Goal: Transaction & Acquisition: Purchase product/service

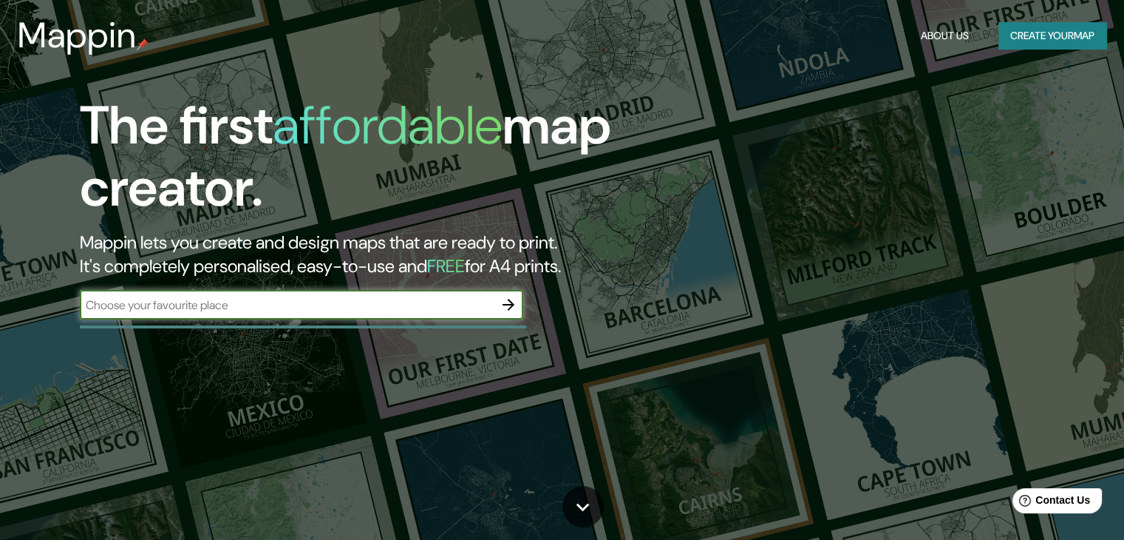
click at [279, 312] on input "text" at bounding box center [287, 304] width 414 height 17
click at [506, 308] on icon "button" at bounding box center [509, 305] width 18 height 18
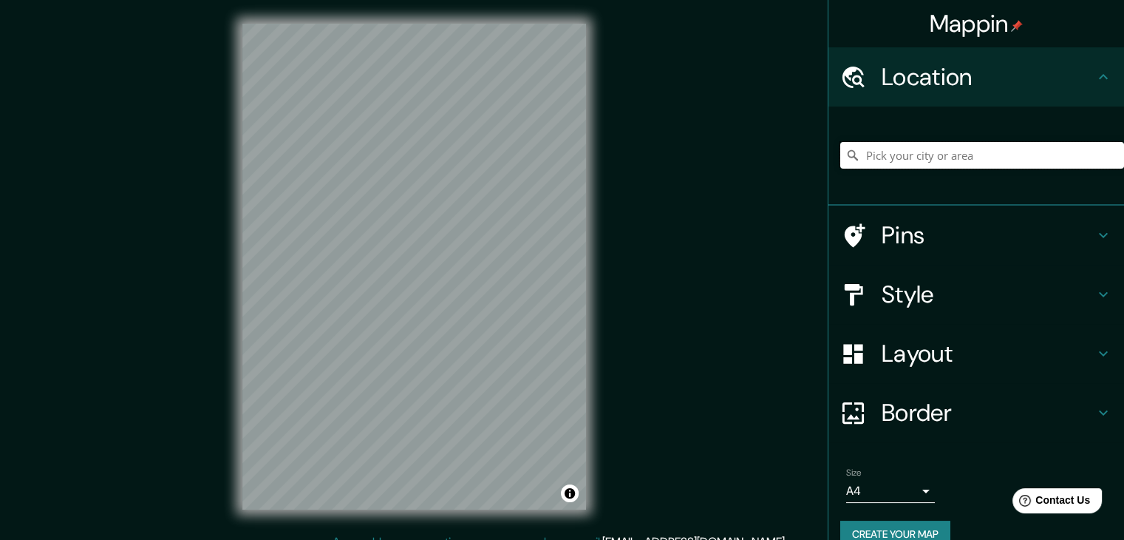
click at [913, 152] on input "Pick your city or area" at bounding box center [982, 155] width 284 height 27
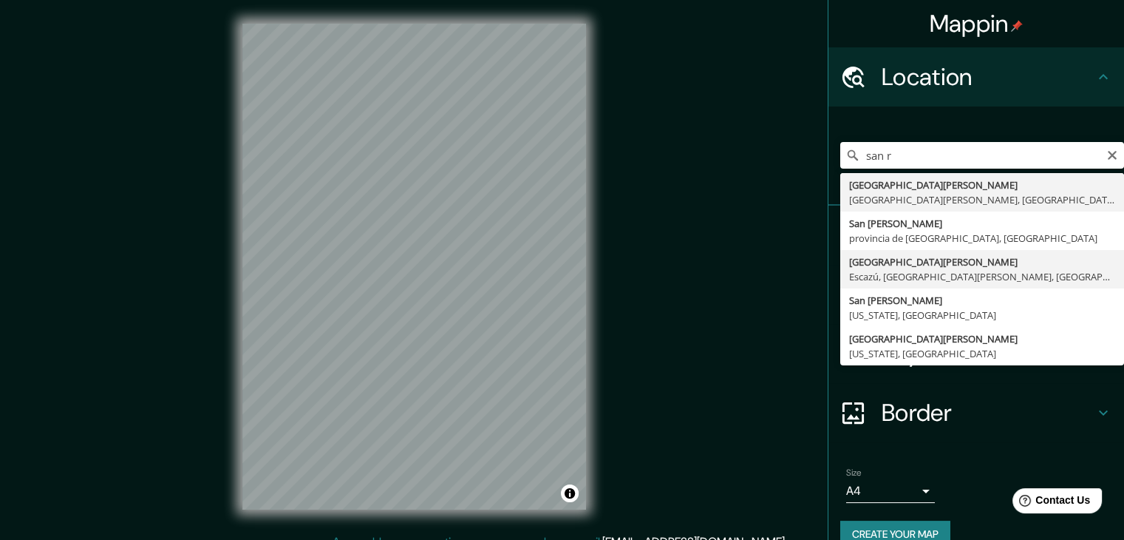
type input "[GEOGRAPHIC_DATA][PERSON_NAME], [GEOGRAPHIC_DATA], [GEOGRAPHIC_DATA][PERSON_NAM…"
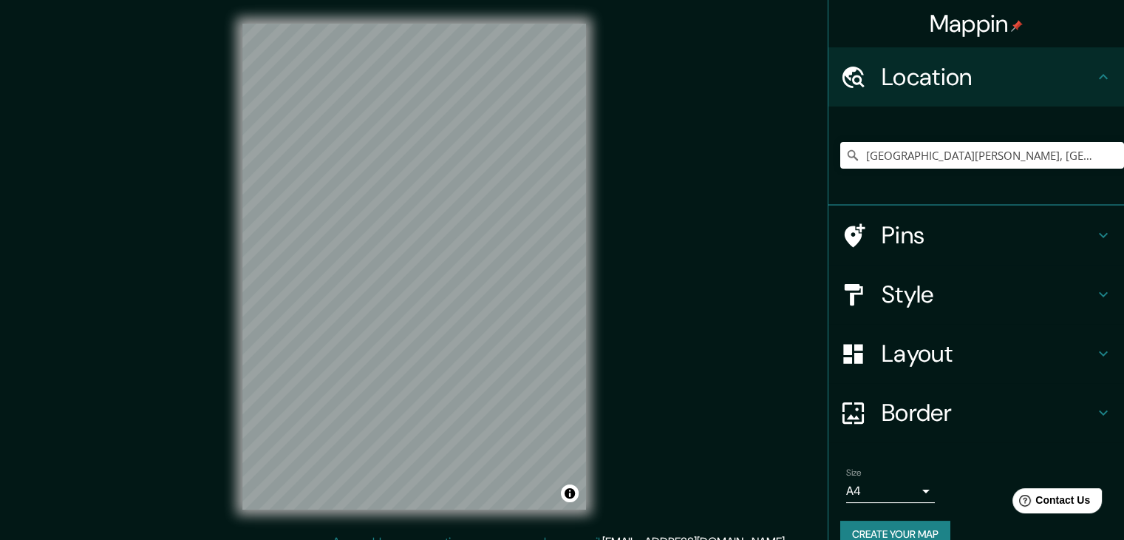
click at [990, 300] on h4 "Style" at bounding box center [988, 294] width 213 height 30
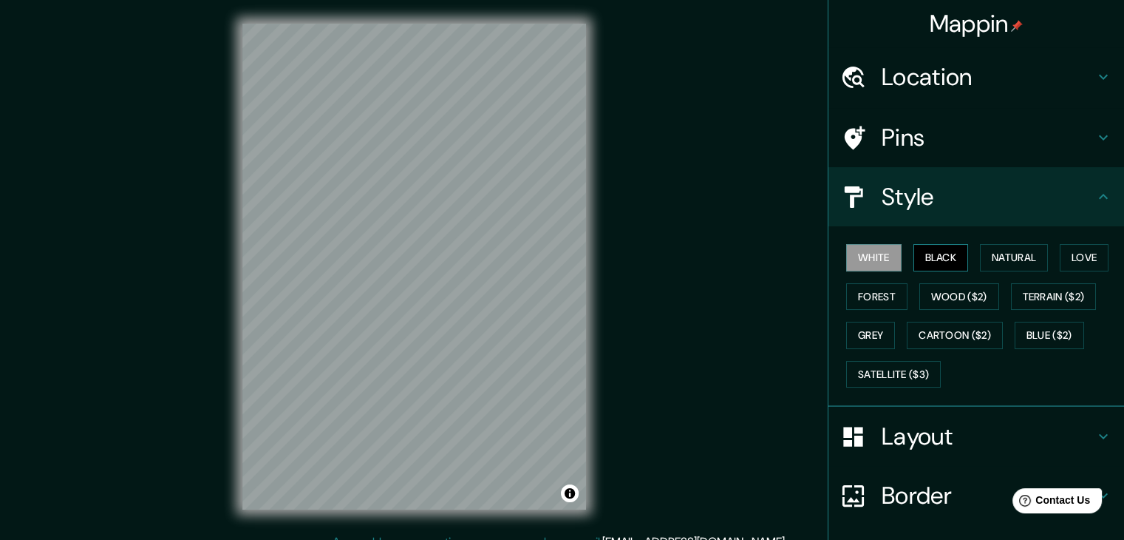
click at [930, 261] on button "Black" at bounding box center [940, 257] width 55 height 27
click at [984, 255] on button "Natural" at bounding box center [1014, 257] width 68 height 27
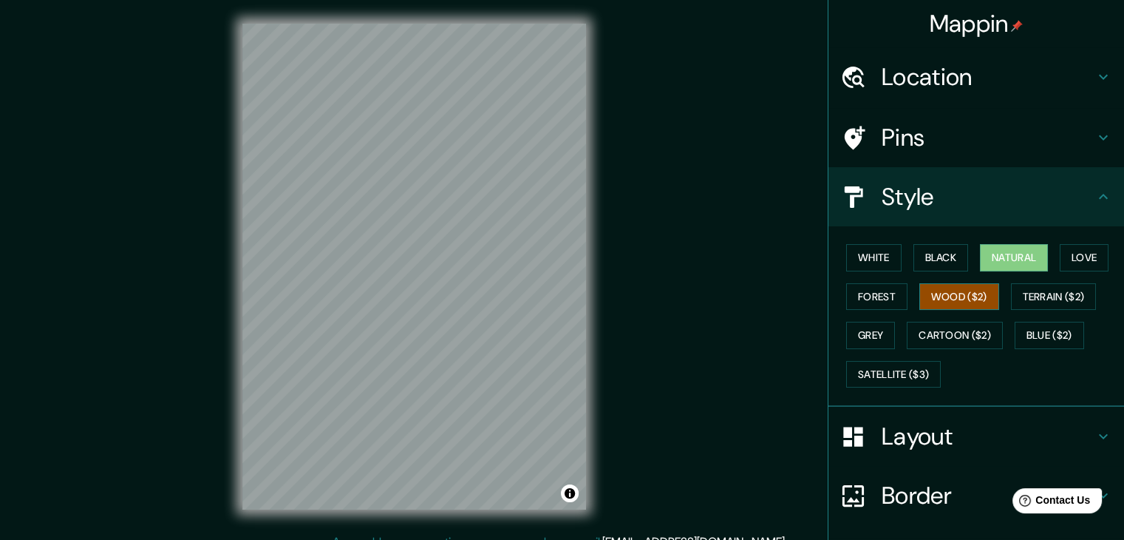
click at [980, 296] on button "Wood ($2)" at bounding box center [959, 296] width 80 height 27
click at [875, 299] on button "Forest" at bounding box center [876, 296] width 61 height 27
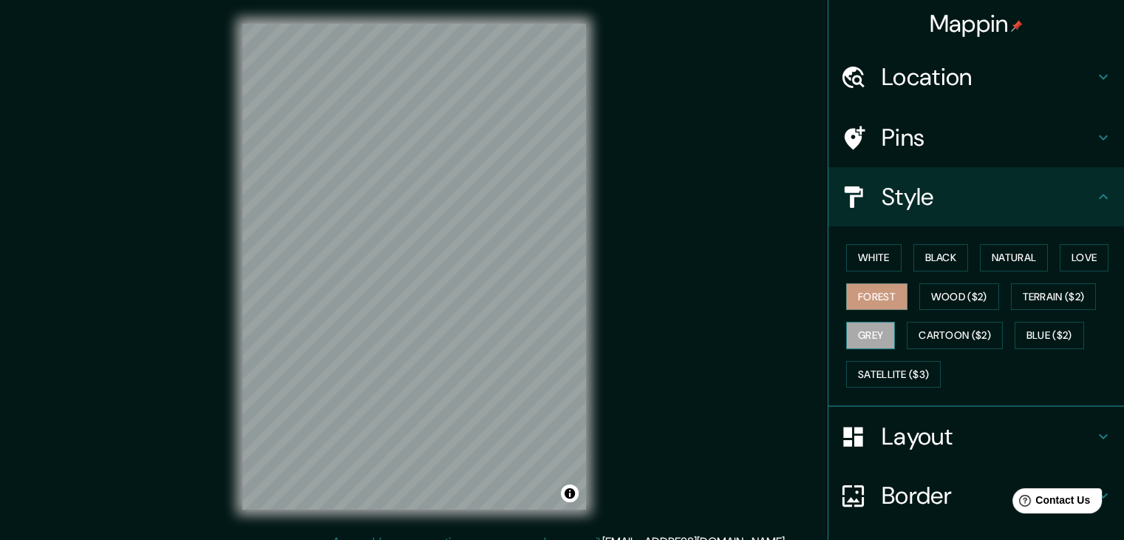
click at [862, 326] on button "Grey" at bounding box center [870, 334] width 49 height 27
click at [945, 323] on button "Cartoon ($2)" at bounding box center [955, 334] width 96 height 27
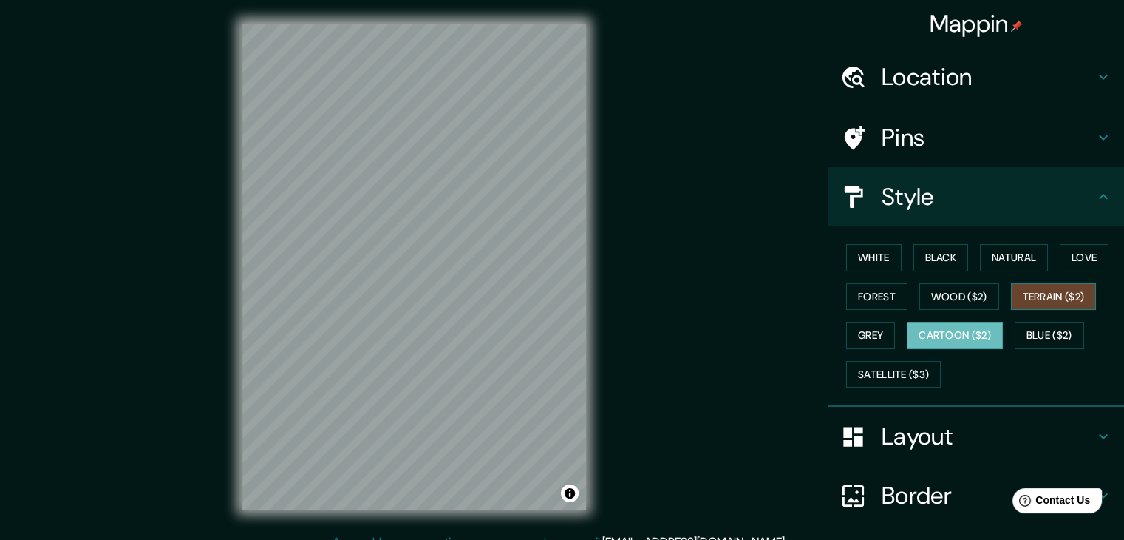
click at [1032, 293] on button "Terrain ($2)" at bounding box center [1054, 296] width 86 height 27
click at [973, 326] on button "Cartoon ($2)" at bounding box center [955, 334] width 96 height 27
click at [1024, 333] on button "Blue ($2)" at bounding box center [1049, 334] width 69 height 27
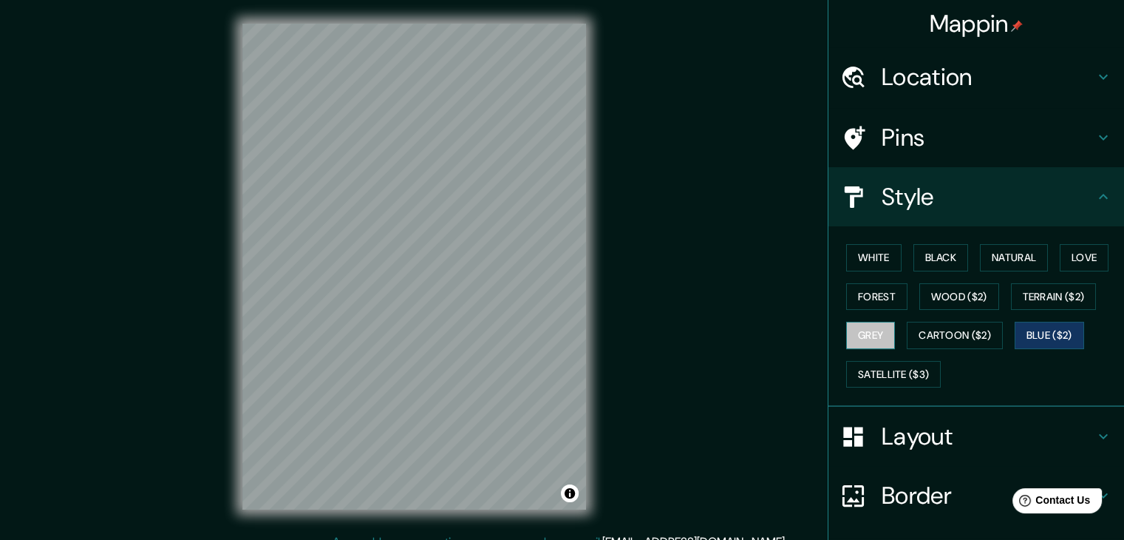
click at [865, 332] on button "Grey" at bounding box center [870, 334] width 49 height 27
click at [1062, 262] on button "Love" at bounding box center [1084, 257] width 49 height 27
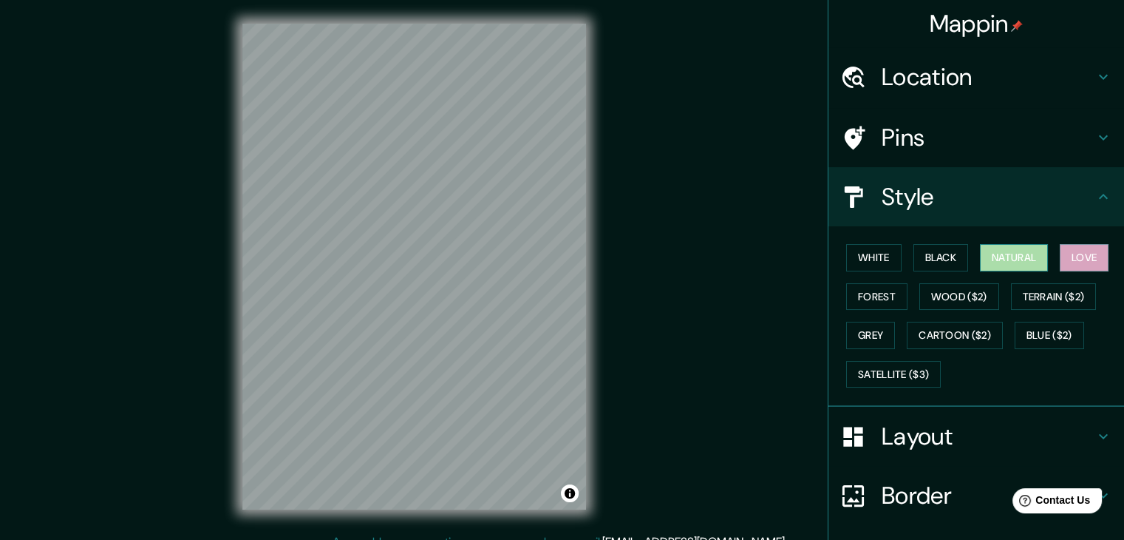
click at [1016, 264] on button "Natural" at bounding box center [1014, 257] width 68 height 27
click at [976, 438] on h4 "Layout" at bounding box center [988, 436] width 213 height 30
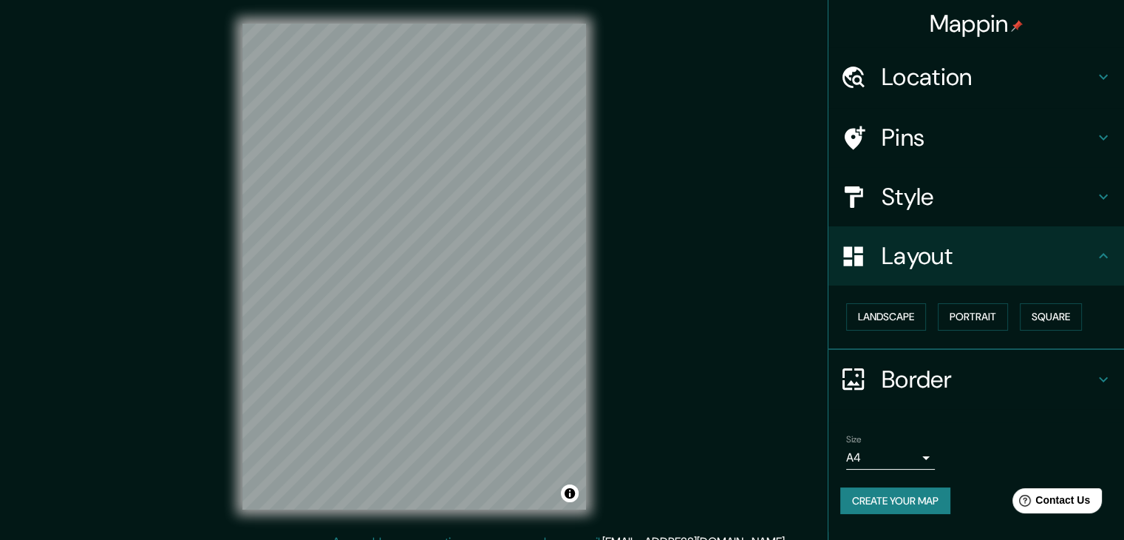
click at [902, 382] on h4 "Border" at bounding box center [988, 379] width 213 height 30
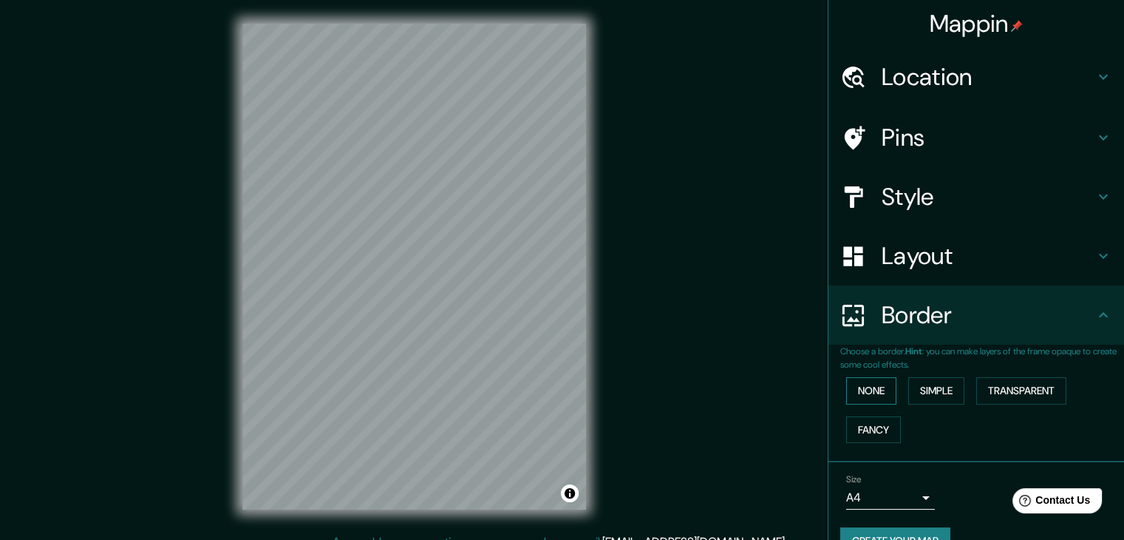
click at [868, 387] on button "None" at bounding box center [871, 390] width 50 height 27
click at [908, 388] on button "Simple" at bounding box center [936, 390] width 56 height 27
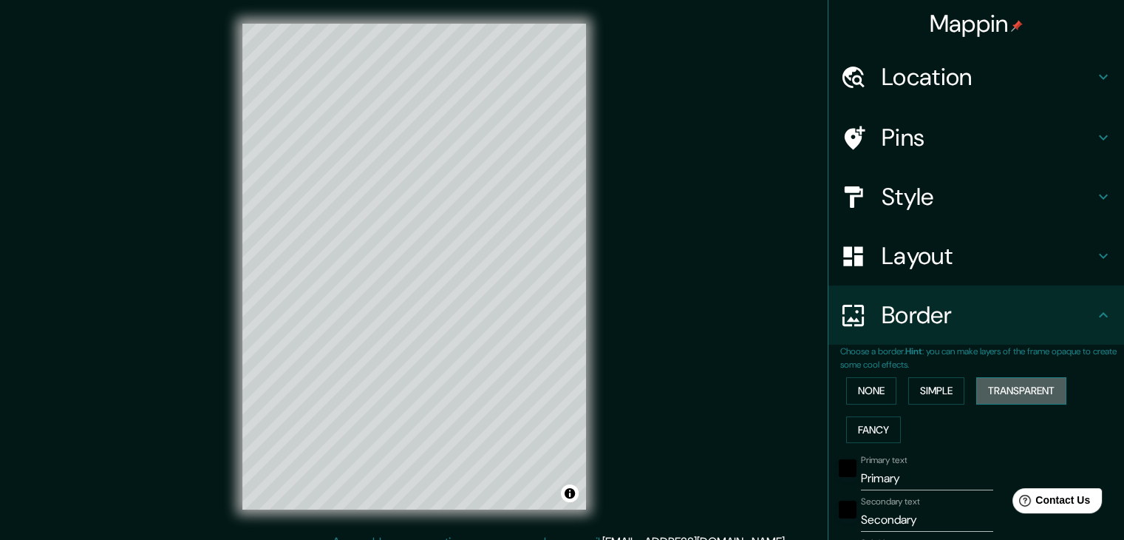
click at [998, 388] on button "Transparent" at bounding box center [1021, 390] width 90 height 27
click at [878, 389] on button "None" at bounding box center [871, 390] width 50 height 27
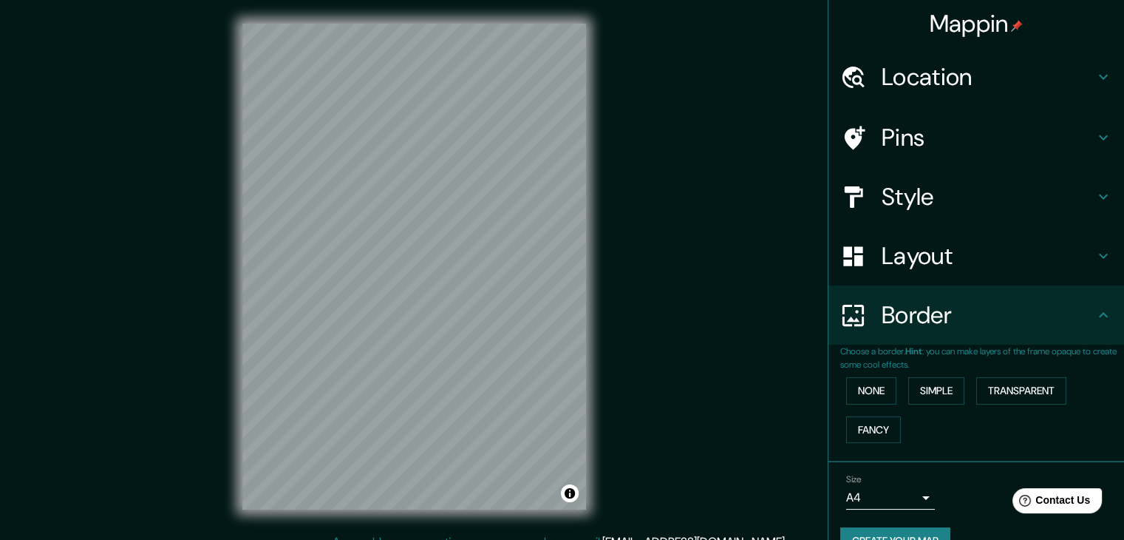
click at [1071, 315] on h4 "Border" at bounding box center [988, 315] width 213 height 30
click at [1046, 197] on h4 "Style" at bounding box center [988, 197] width 213 height 30
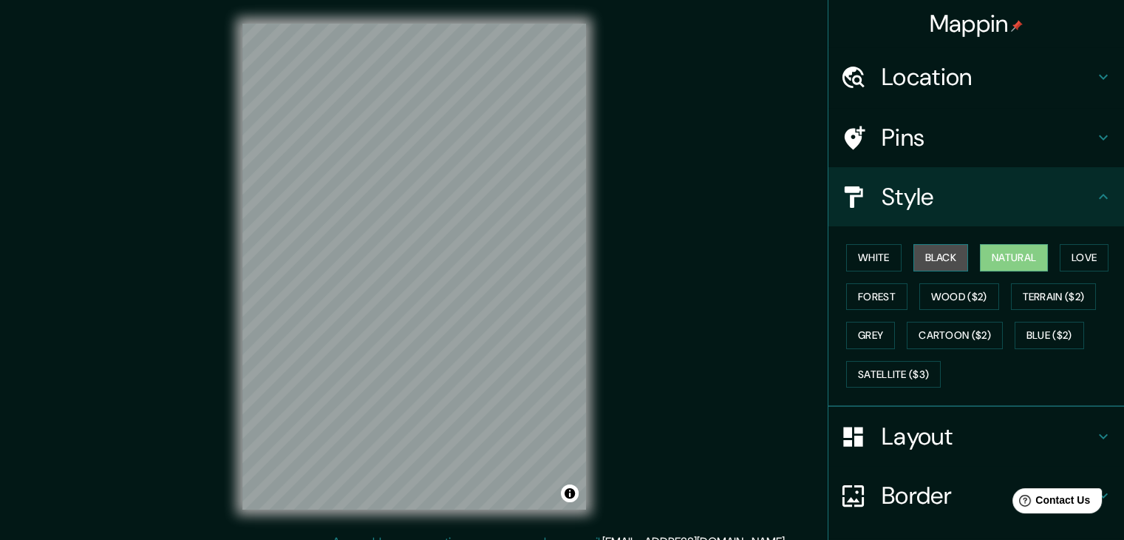
click at [942, 262] on button "Black" at bounding box center [940, 257] width 55 height 27
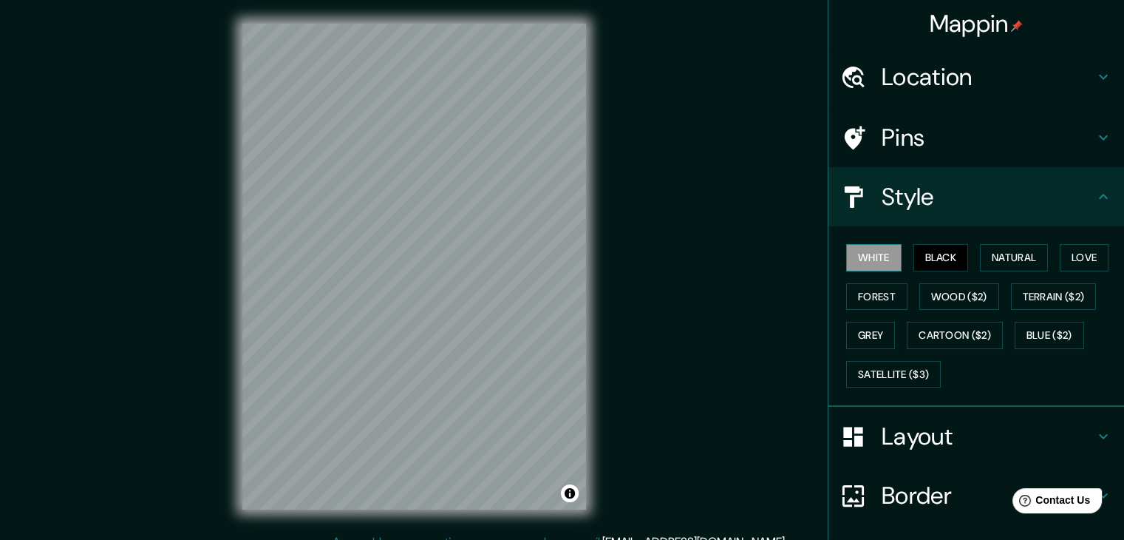
click at [863, 250] on button "White" at bounding box center [873, 257] width 55 height 27
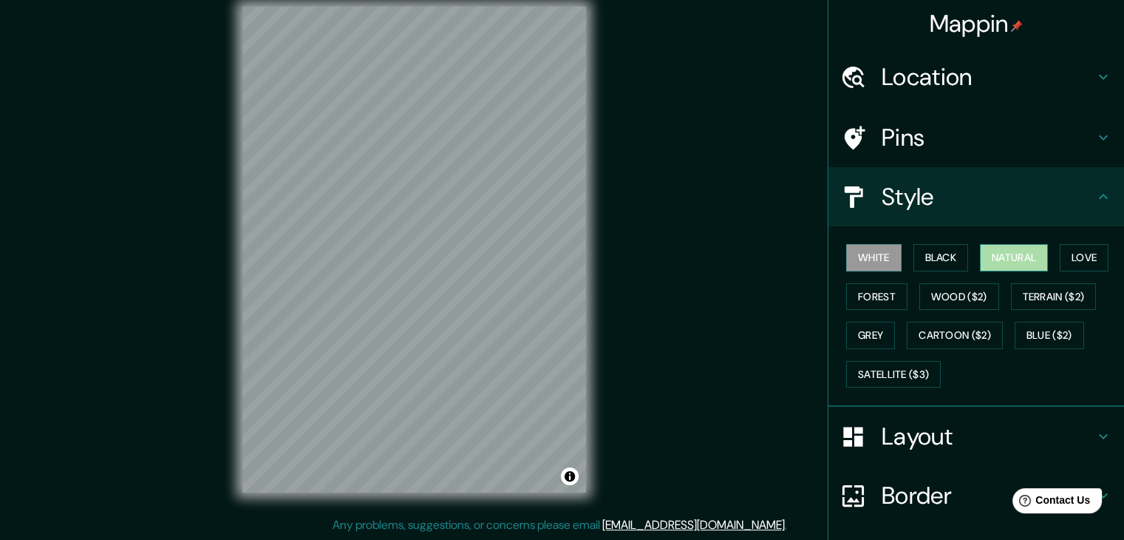
click at [992, 258] on button "Natural" at bounding box center [1014, 257] width 68 height 27
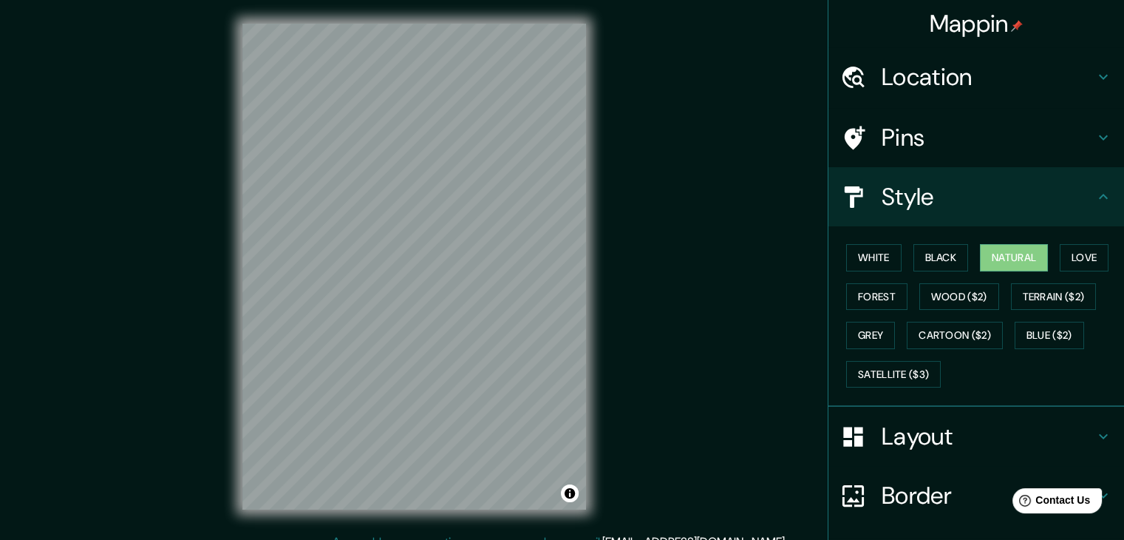
click at [933, 95] on div "Location" at bounding box center [976, 76] width 296 height 59
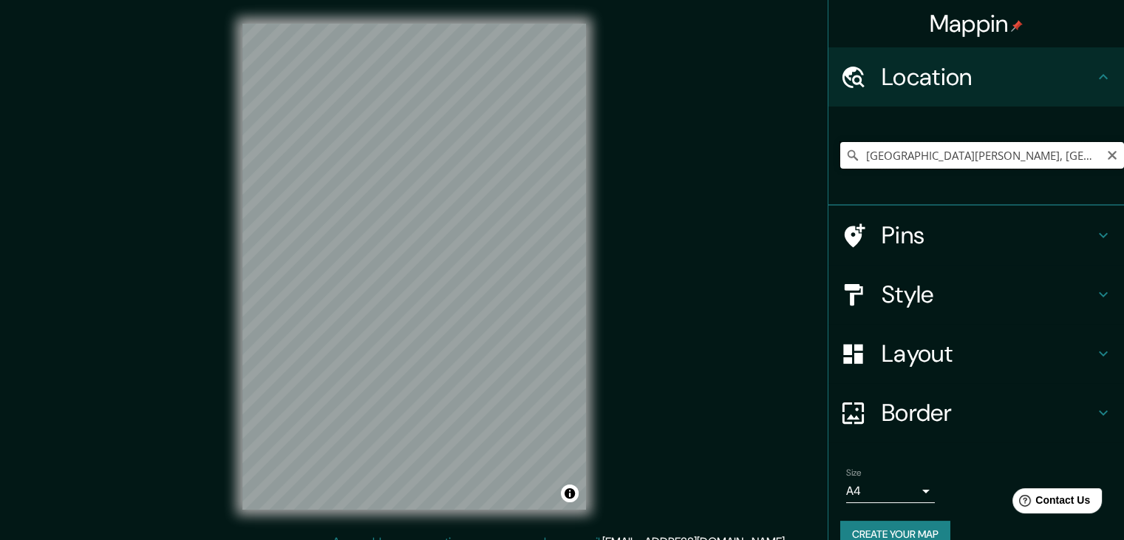
click at [944, 150] on input "[GEOGRAPHIC_DATA][PERSON_NAME], [GEOGRAPHIC_DATA], [GEOGRAPHIC_DATA][PERSON_NAM…" at bounding box center [982, 155] width 284 height 27
click at [1092, 154] on input "[GEOGRAPHIC_DATA][PERSON_NAME], [GEOGRAPHIC_DATA], [GEOGRAPHIC_DATA][PERSON_NAM…" at bounding box center [982, 155] width 284 height 27
click at [1091, 157] on input "[GEOGRAPHIC_DATA][PERSON_NAME], [GEOGRAPHIC_DATA], [GEOGRAPHIC_DATA][PERSON_NAM…" at bounding box center [982, 155] width 284 height 27
drag, startPoint x: 1090, startPoint y: 157, endPoint x: 1052, endPoint y: 149, distance: 39.4
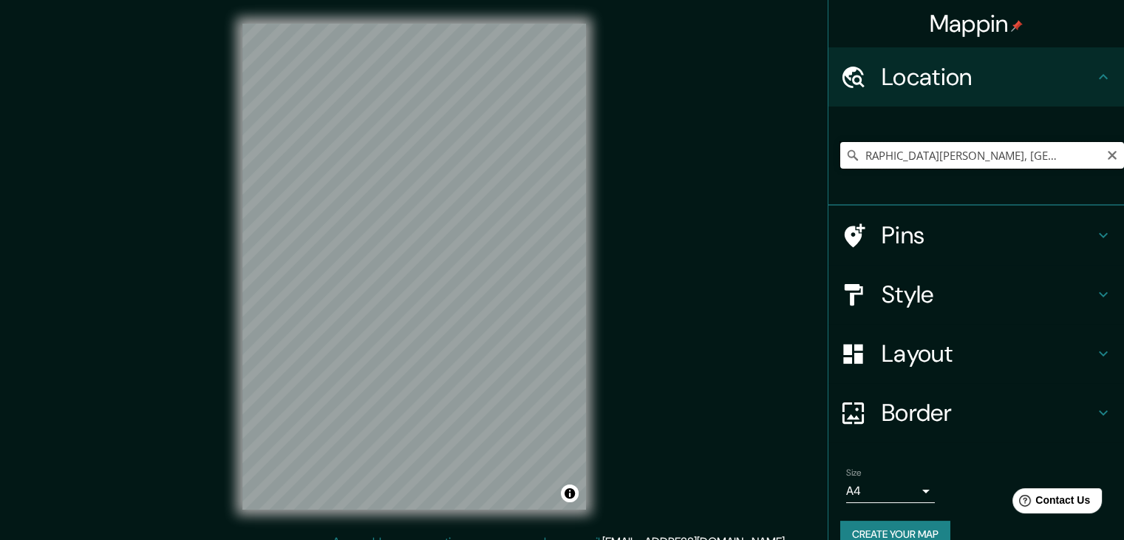
click at [1039, 152] on input "[GEOGRAPHIC_DATA][PERSON_NAME], [GEOGRAPHIC_DATA], [GEOGRAPHIC_DATA][PERSON_NAM…" at bounding box center [982, 155] width 284 height 27
drag, startPoint x: 1092, startPoint y: 154, endPoint x: 850, endPoint y: 160, distance: 242.5
click at [850, 161] on input "[GEOGRAPHIC_DATA][PERSON_NAME], [GEOGRAPHIC_DATA], [GEOGRAPHIC_DATA][PERSON_NAM…" at bounding box center [982, 155] width 284 height 27
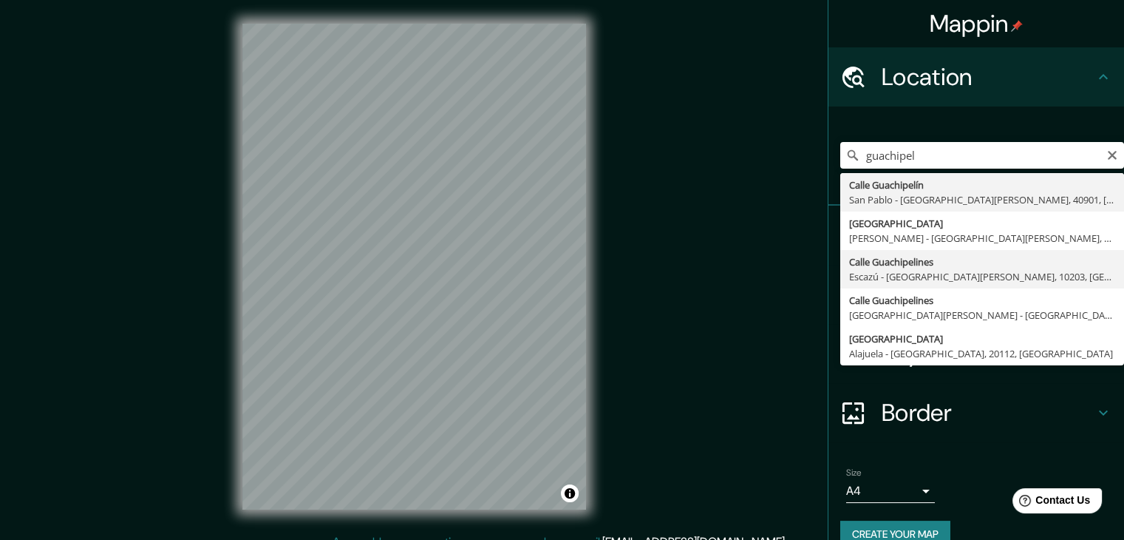
type input "Calle Guachipelines, [GEOGRAPHIC_DATA] - [GEOGRAPHIC_DATA][PERSON_NAME], 10203,…"
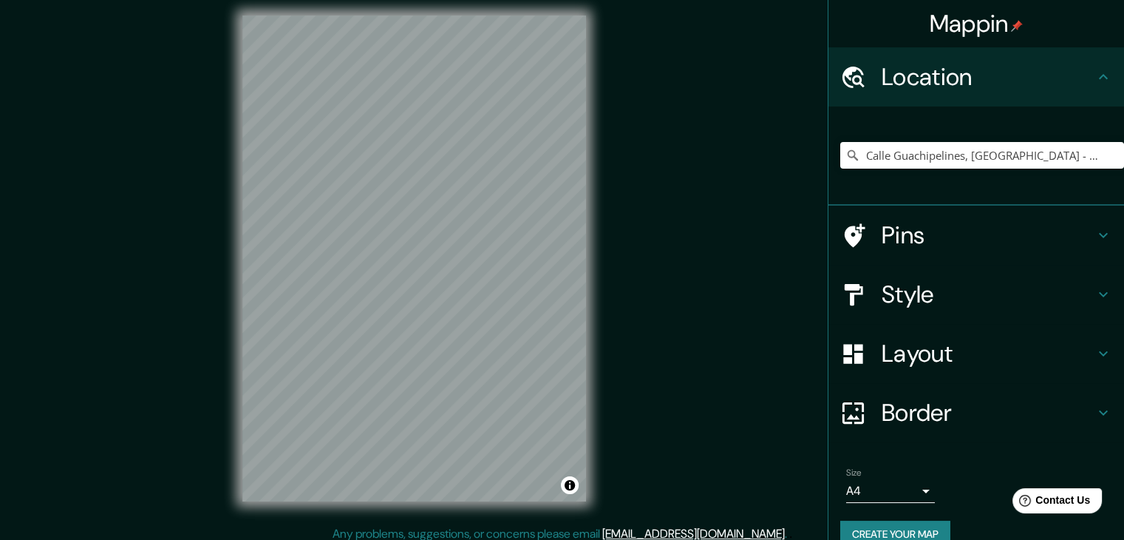
scroll to position [17, 0]
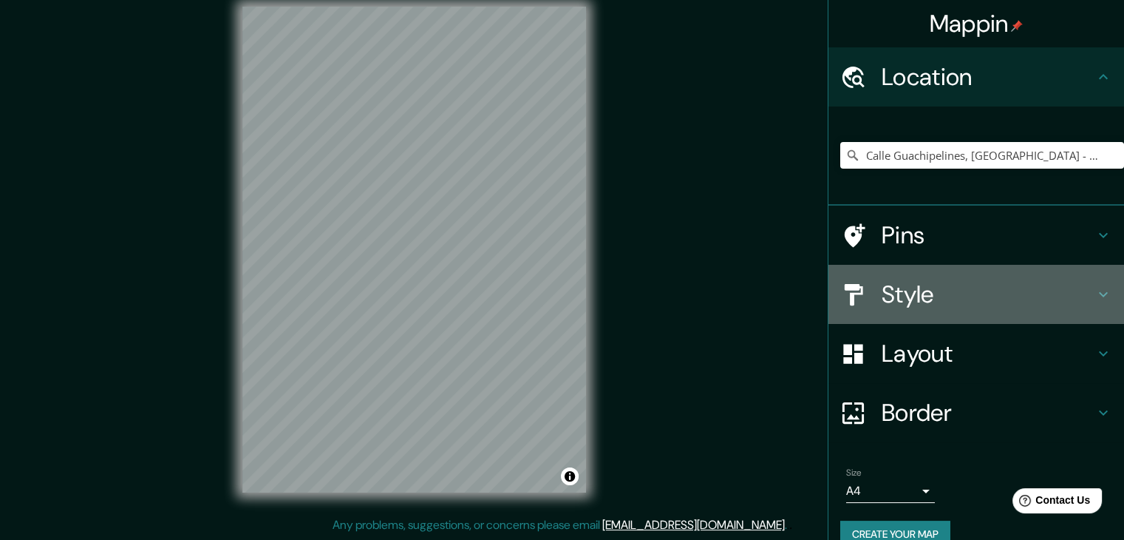
click at [983, 290] on h4 "Style" at bounding box center [988, 294] width 213 height 30
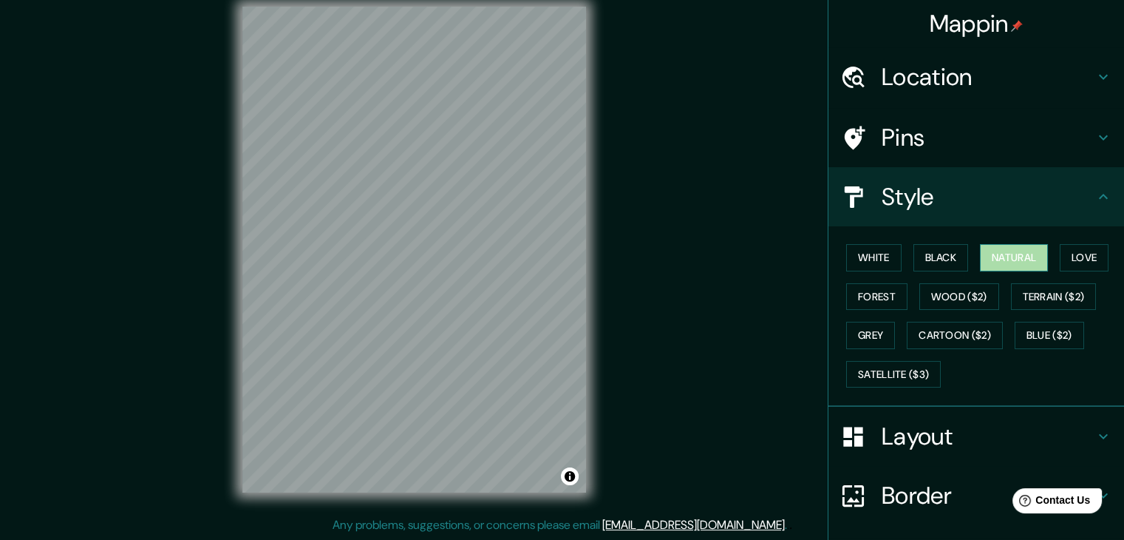
click at [1001, 255] on button "Natural" at bounding box center [1014, 257] width 68 height 27
click at [916, 258] on button "Black" at bounding box center [940, 257] width 55 height 27
click at [870, 270] on button "White" at bounding box center [873, 257] width 55 height 27
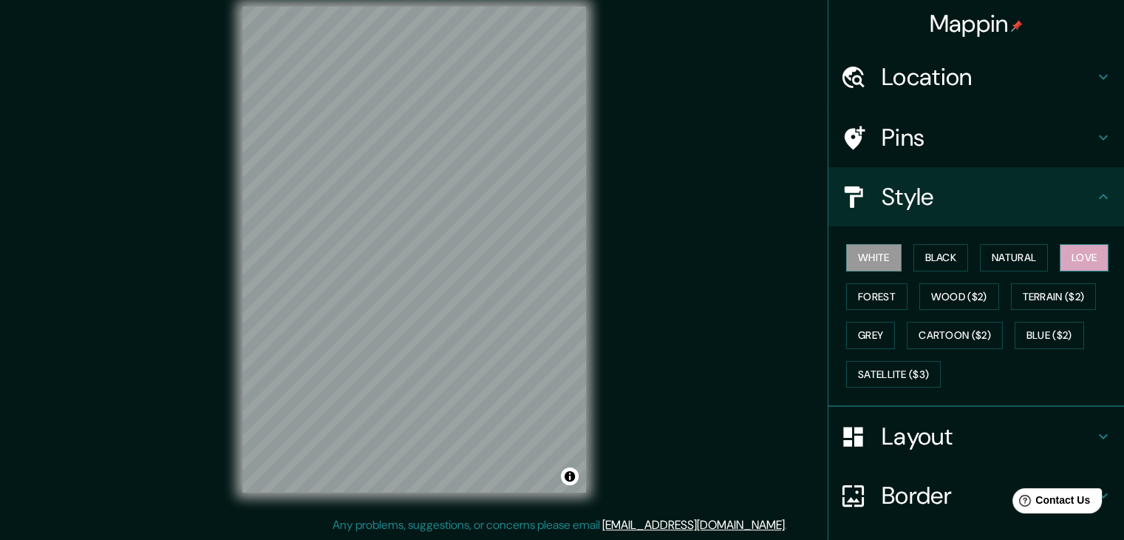
click at [1076, 258] on button "Love" at bounding box center [1084, 257] width 49 height 27
click at [1015, 258] on button "Natural" at bounding box center [1014, 257] width 68 height 27
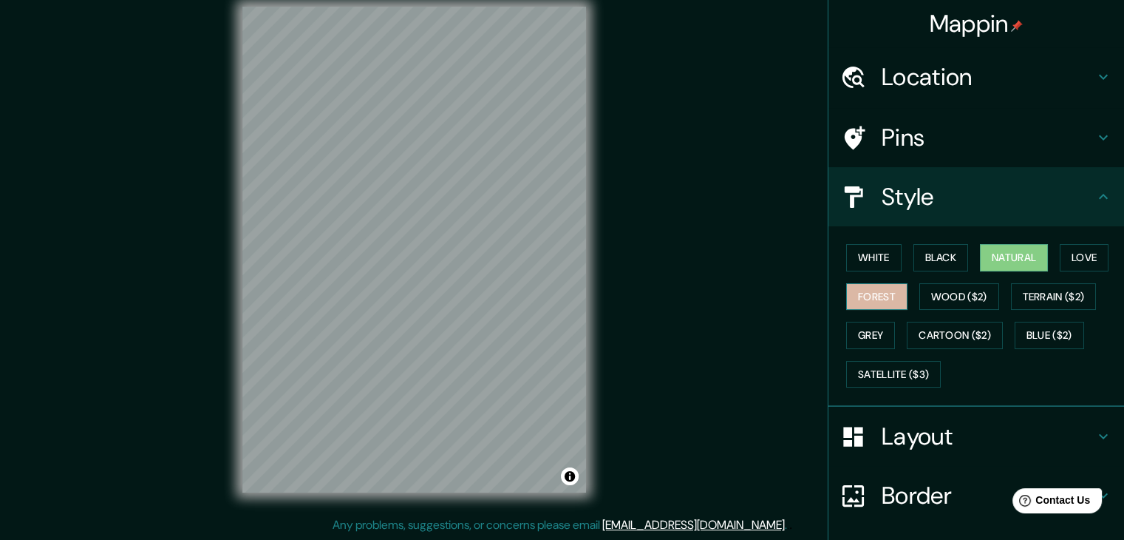
click at [860, 296] on button "Forest" at bounding box center [876, 296] width 61 height 27
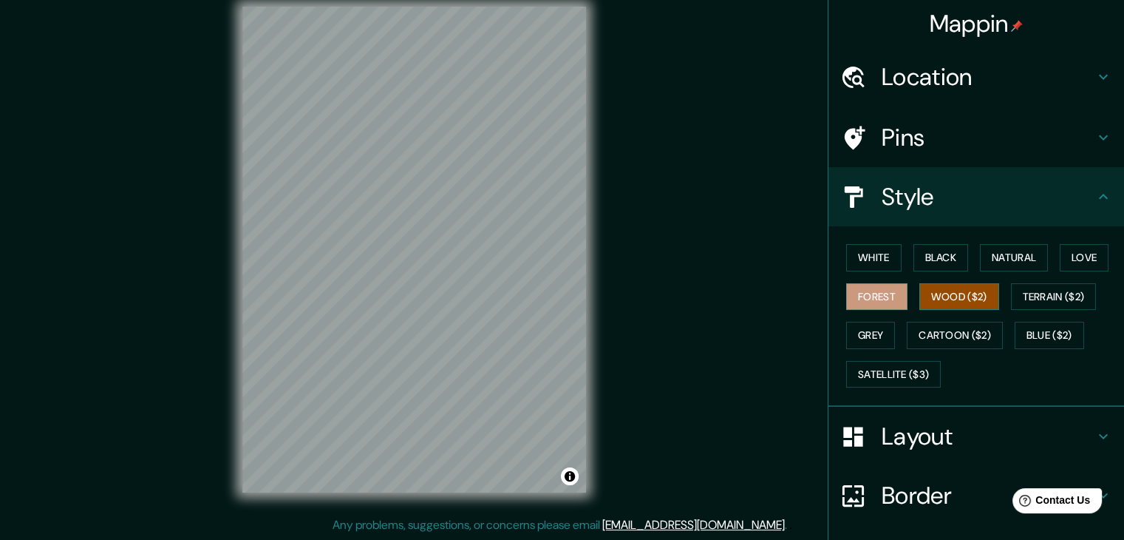
click at [927, 297] on button "Wood ($2)" at bounding box center [959, 296] width 80 height 27
click at [1032, 297] on button "Terrain ($2)" at bounding box center [1054, 296] width 86 height 27
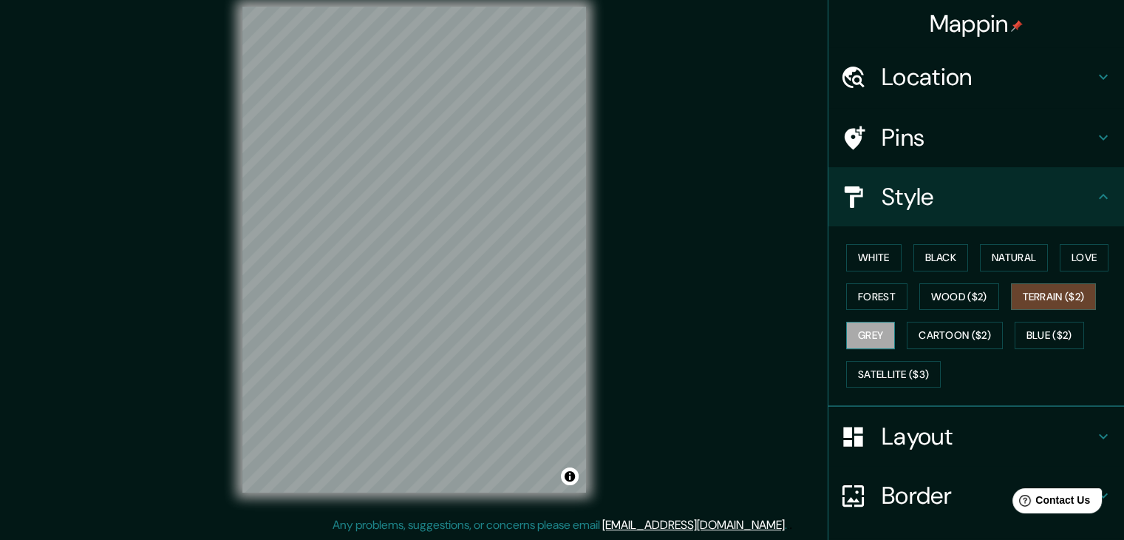
click at [860, 333] on button "Grey" at bounding box center [870, 334] width 49 height 27
click at [942, 259] on button "Black" at bounding box center [940, 257] width 55 height 27
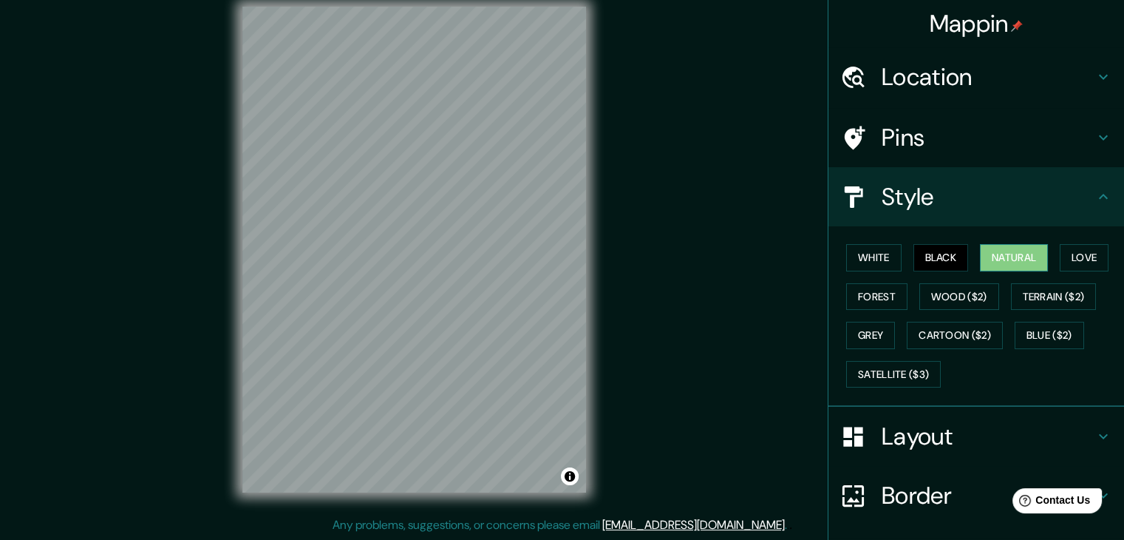
click at [1009, 256] on button "Natural" at bounding box center [1014, 257] width 68 height 27
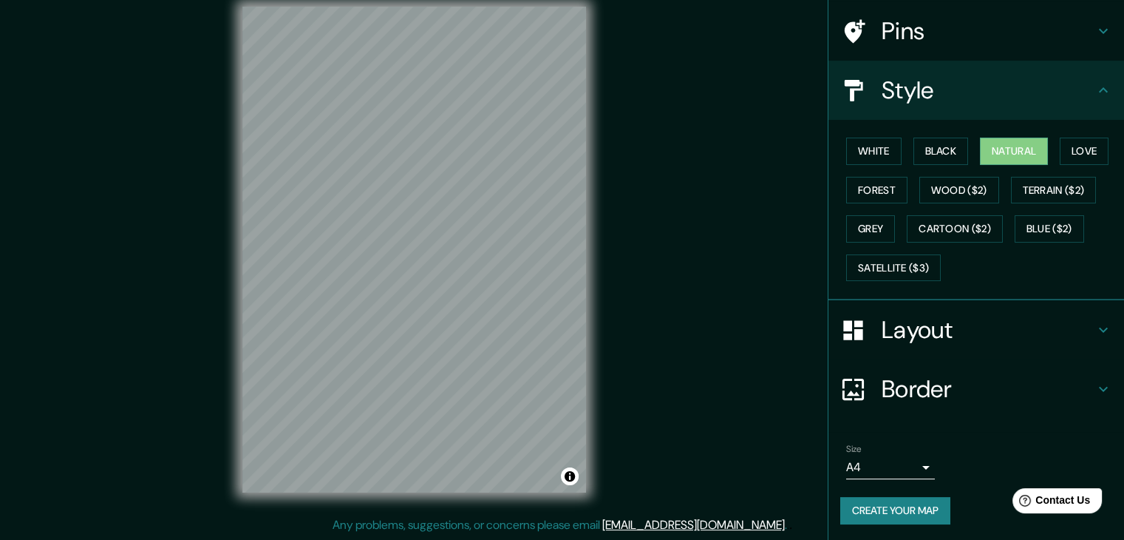
click at [894, 508] on button "Create your map" at bounding box center [895, 510] width 110 height 27
click at [910, 511] on button "Create your map" at bounding box center [895, 510] width 110 height 27
click at [891, 515] on button "Create your map" at bounding box center [895, 510] width 110 height 27
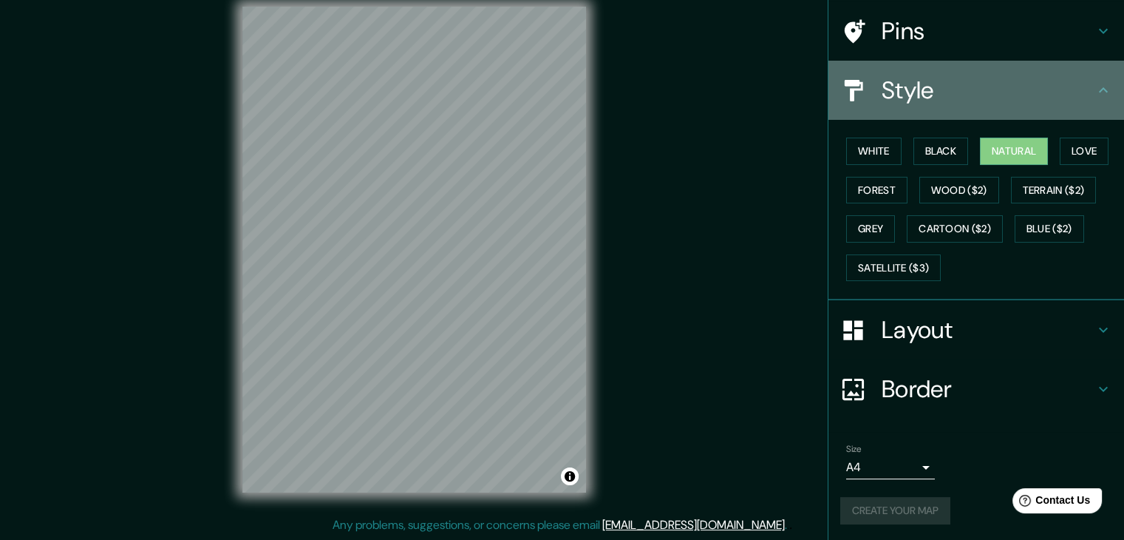
click at [1095, 97] on icon at bounding box center [1104, 90] width 18 height 18
